Goal: Navigation & Orientation: Go to known website

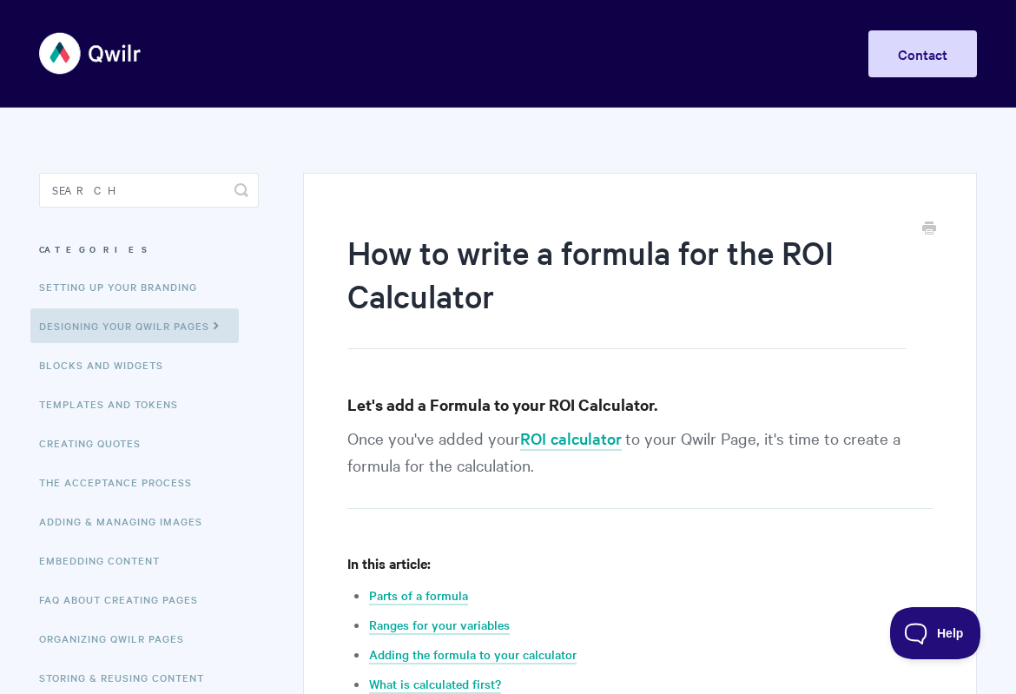
click at [107, 57] on img at bounding box center [90, 53] width 103 height 65
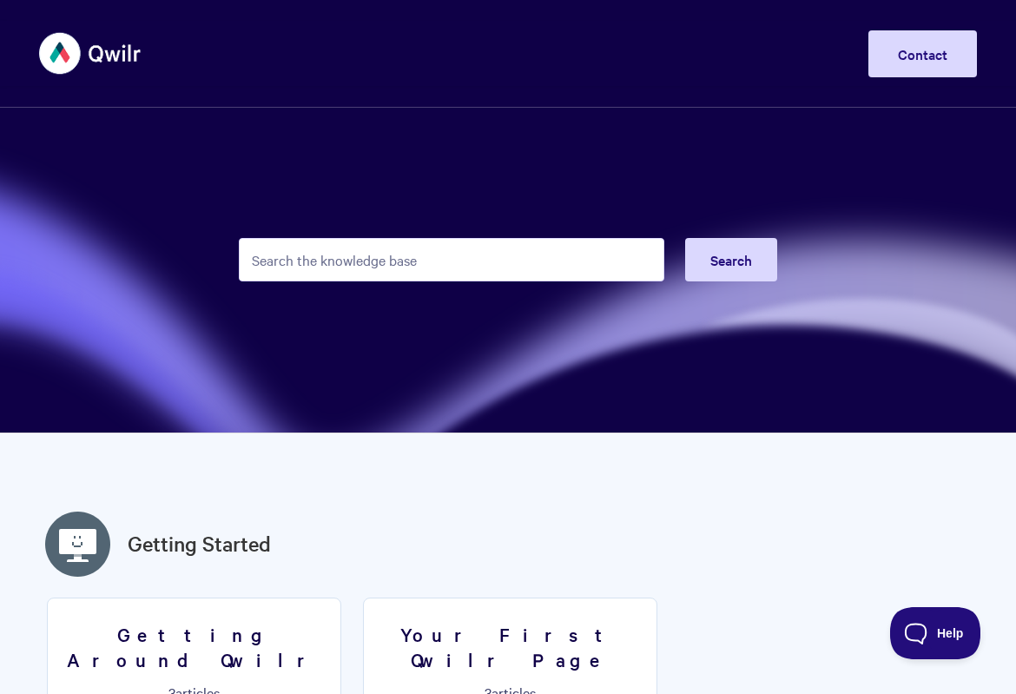
click at [55, 46] on img at bounding box center [90, 53] width 103 height 65
